Goal: Task Accomplishment & Management: Complete application form

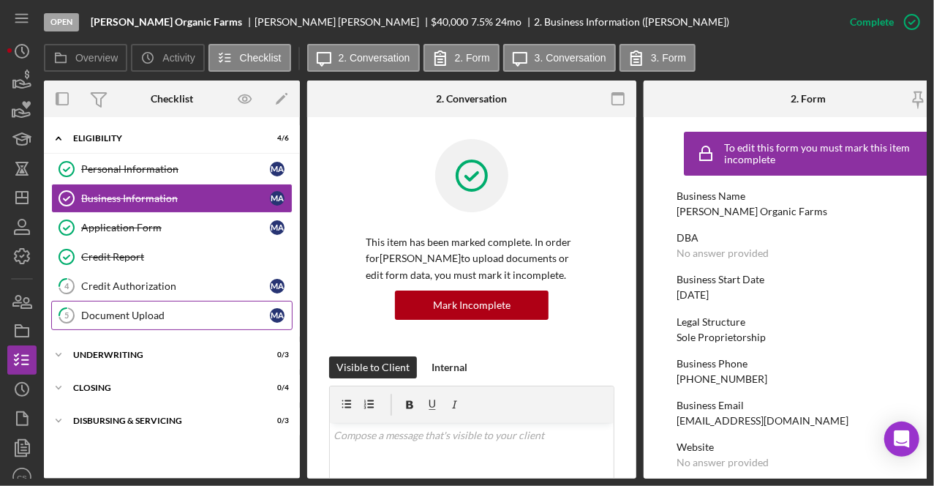
click at [140, 311] on div "Document Upload" at bounding box center [175, 316] width 189 height 12
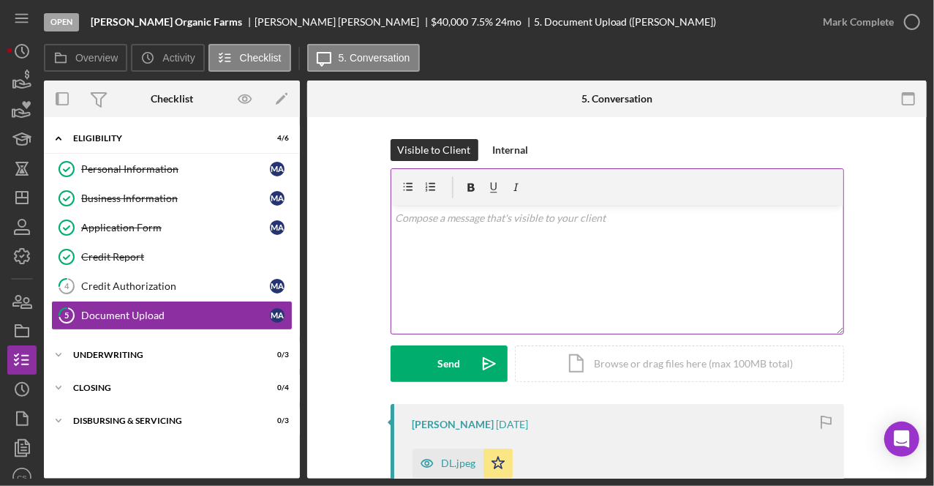
click at [470, 266] on div "v Color teal Color pink Remove color Add row above Add row below Add column bef…" at bounding box center [617, 270] width 452 height 128
click at [543, 356] on div "Icon/Document Browse or drag files here (max 100MB total) Tap to choose files o…" at bounding box center [679, 363] width 329 height 37
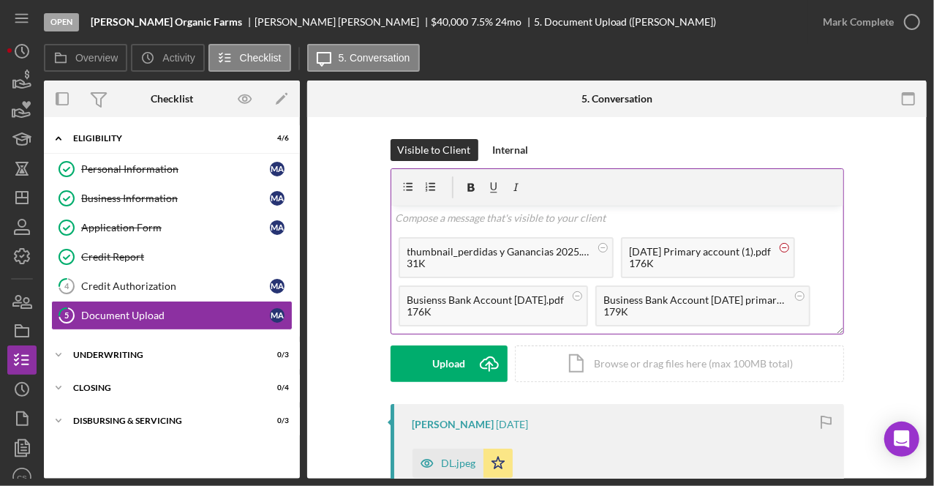
click at [794, 248] on icon at bounding box center [785, 248] width 18 height 18
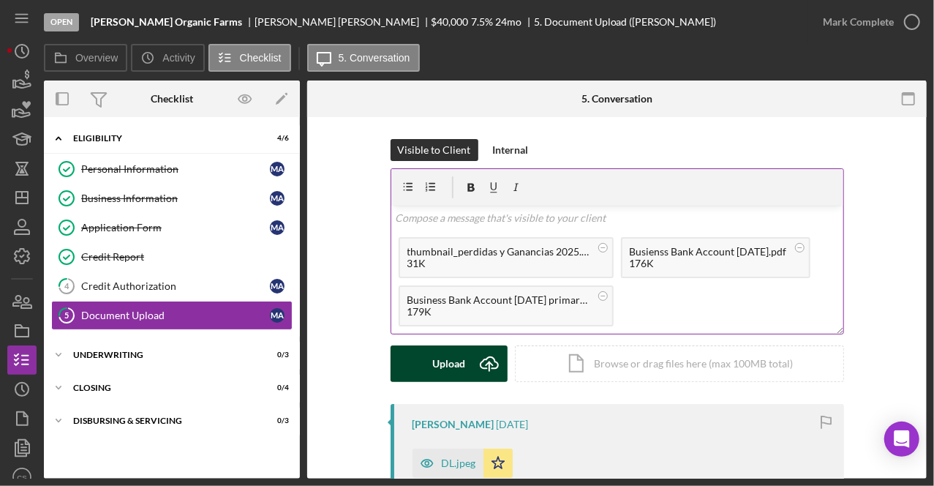
click at [471, 366] on icon "Icon/Upload" at bounding box center [489, 363] width 37 height 37
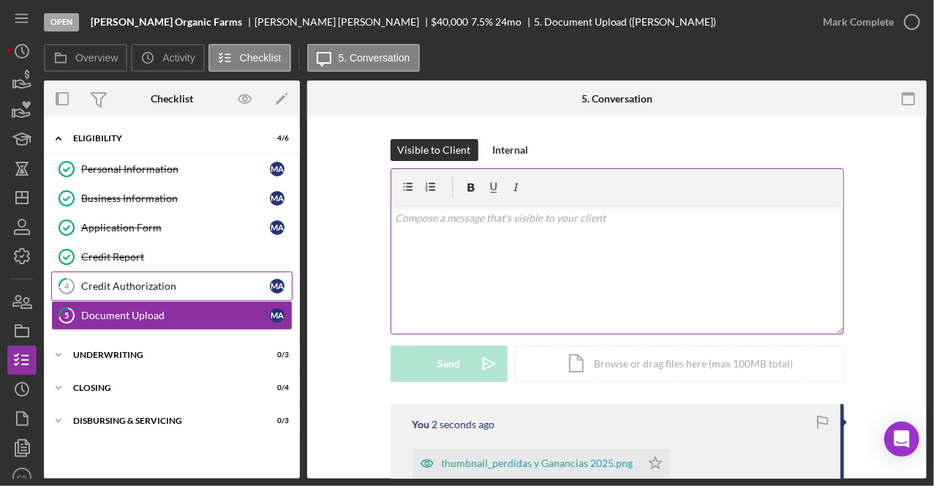
click at [163, 277] on link "4 Credit Authorization M A" at bounding box center [171, 285] width 241 height 29
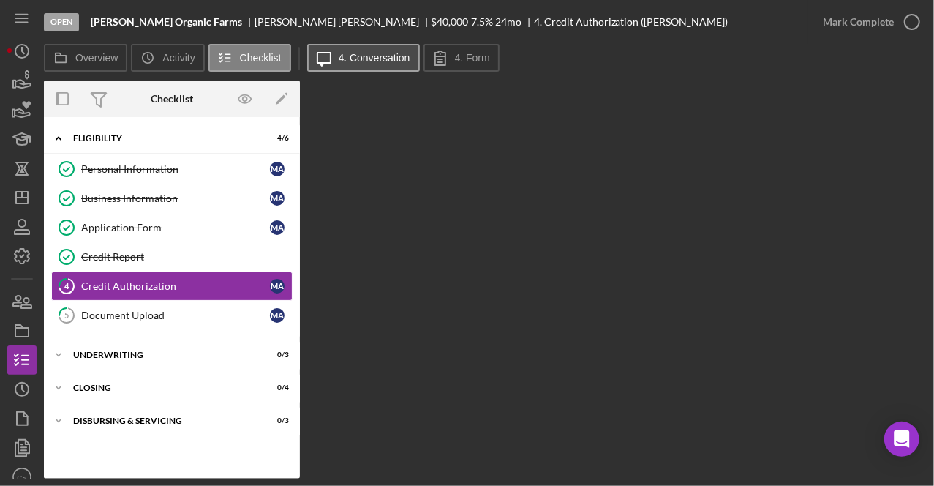
click at [400, 61] on label "4. Conversation" at bounding box center [375, 58] width 72 height 12
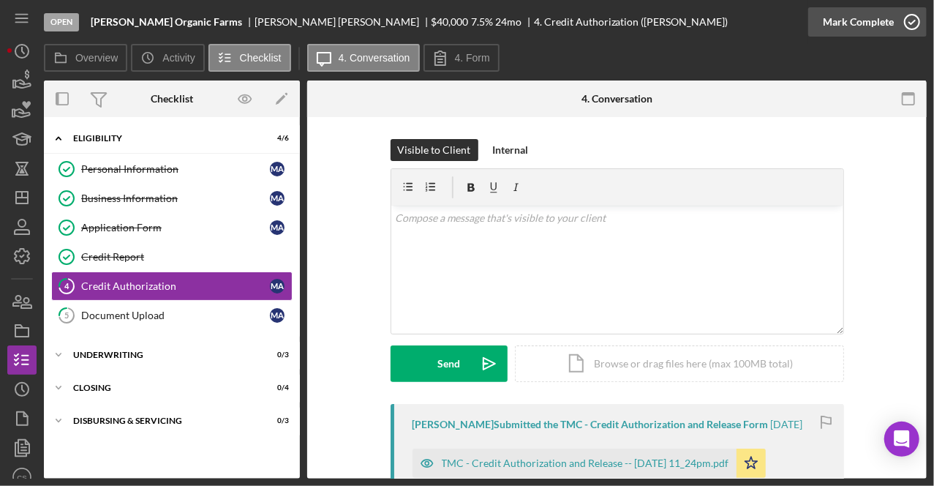
click at [918, 22] on icon "button" at bounding box center [912, 22] width 37 height 37
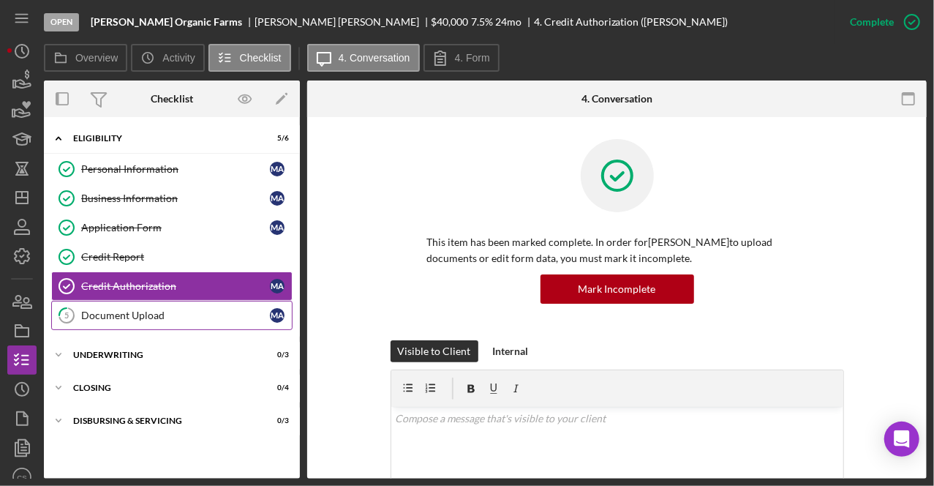
click at [199, 302] on link "5 Document Upload M A" at bounding box center [171, 315] width 241 height 29
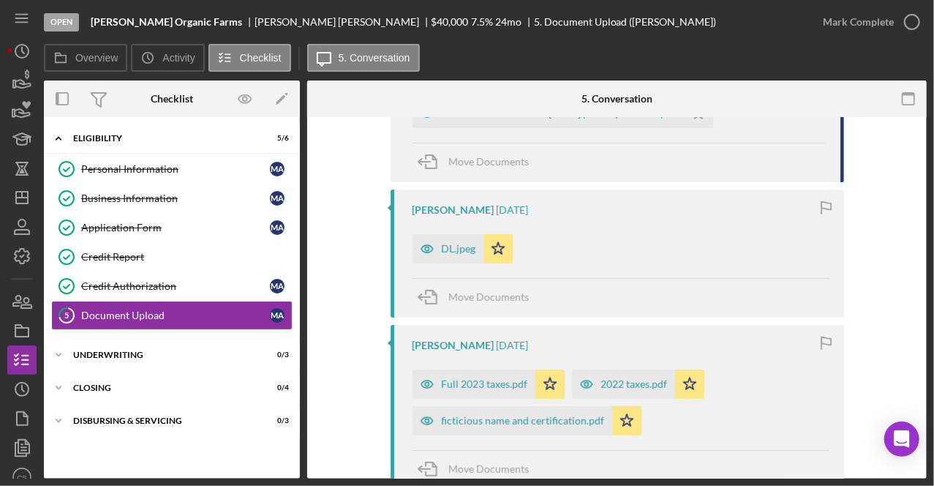
scroll to position [512, 0]
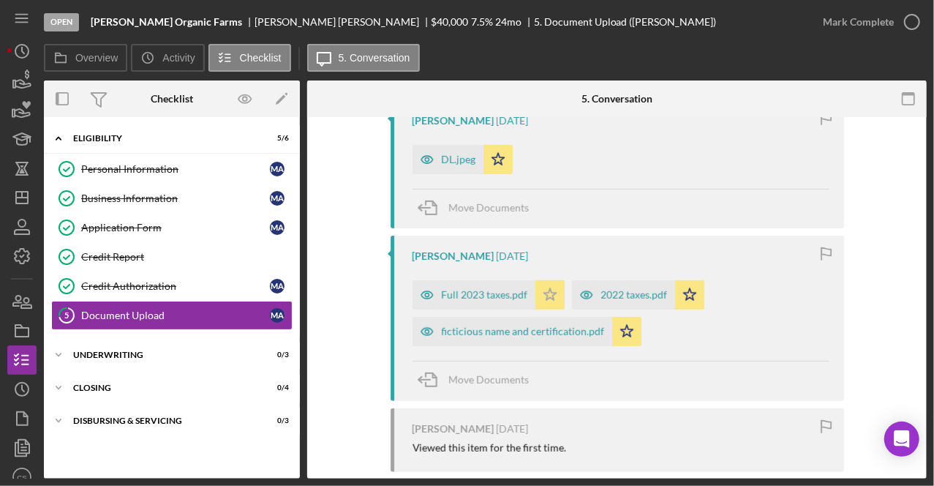
click at [547, 292] on icon "Icon/Star" at bounding box center [550, 294] width 29 height 29
click at [683, 293] on polygon "button" at bounding box center [689, 295] width 12 height 12
click at [543, 297] on icon "Icon/Star" at bounding box center [550, 294] width 29 height 29
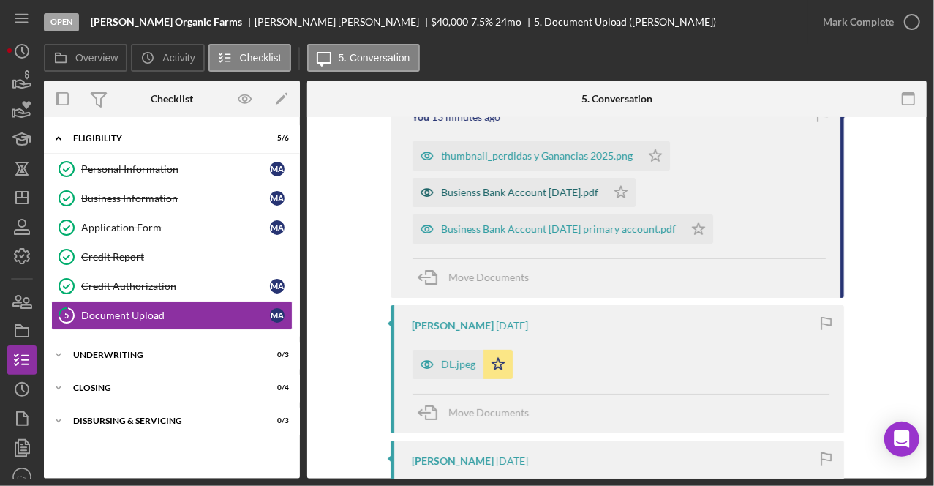
scroll to position [220, 0]
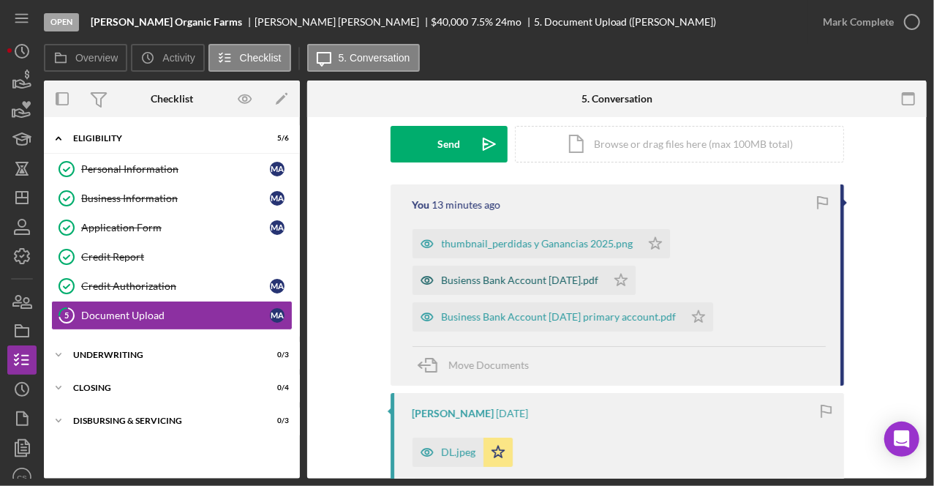
click at [543, 289] on div "Busienss Bank Account [DATE].pdf" at bounding box center [510, 280] width 194 height 29
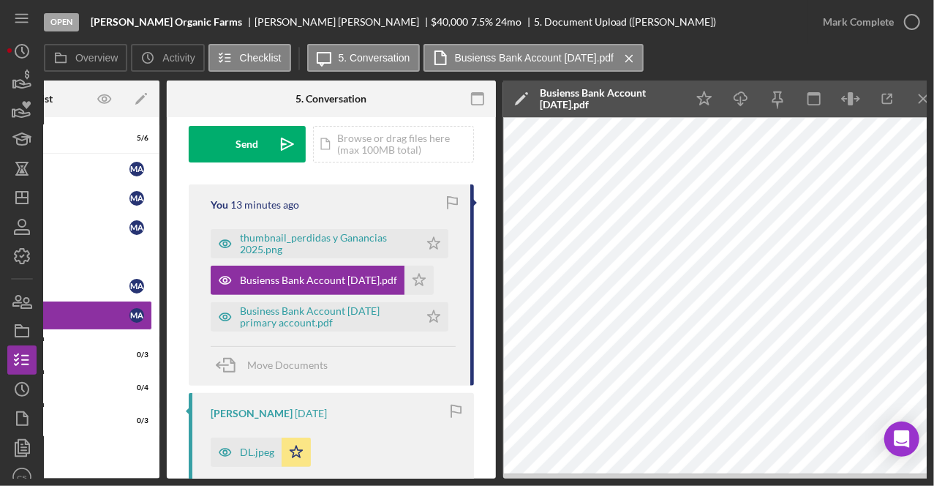
scroll to position [0, 155]
